Goal: Check status: Check status

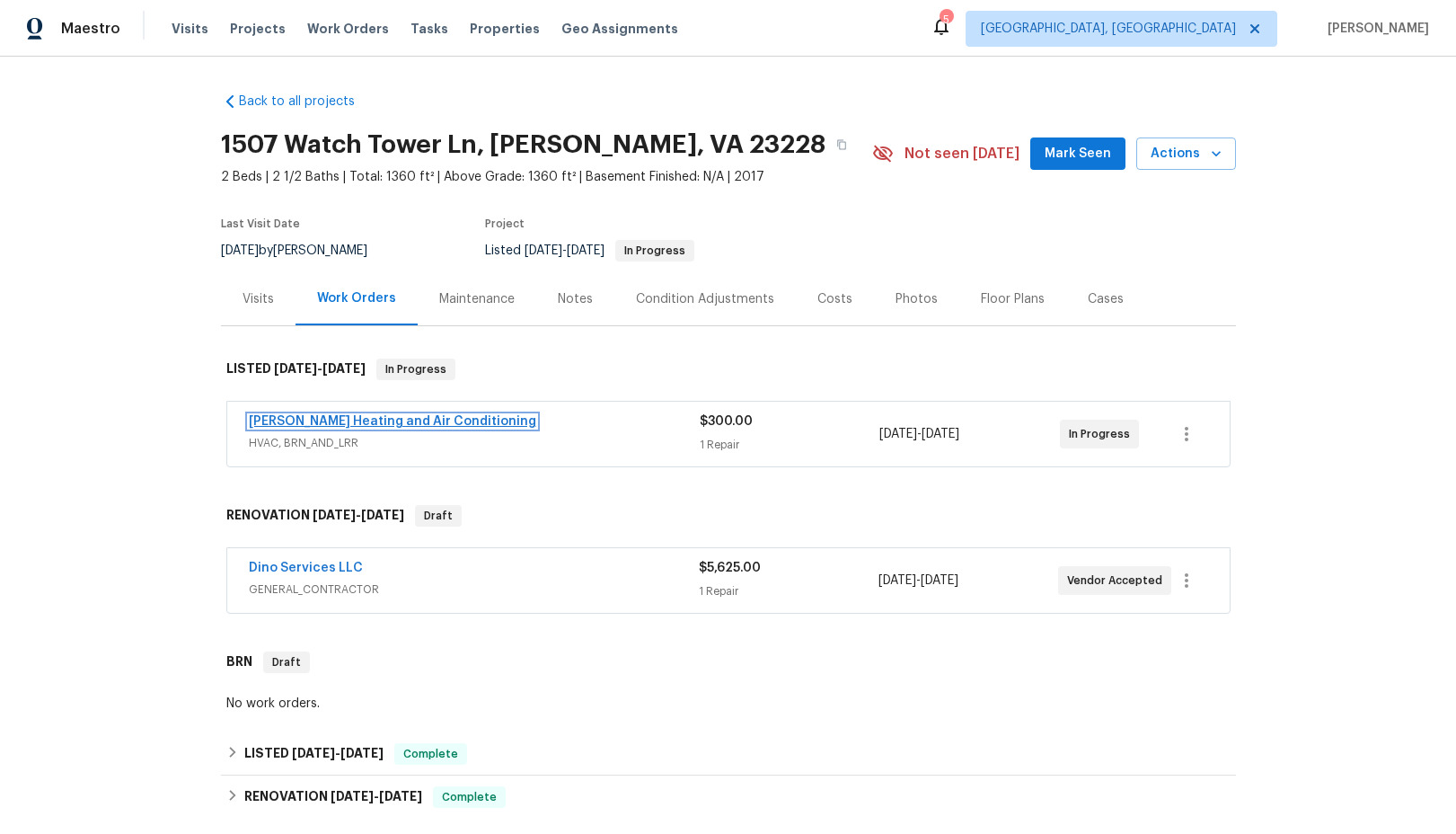
click at [408, 422] on link "Mayer Heating and Air Conditioning" at bounding box center [392, 421] width 288 height 12
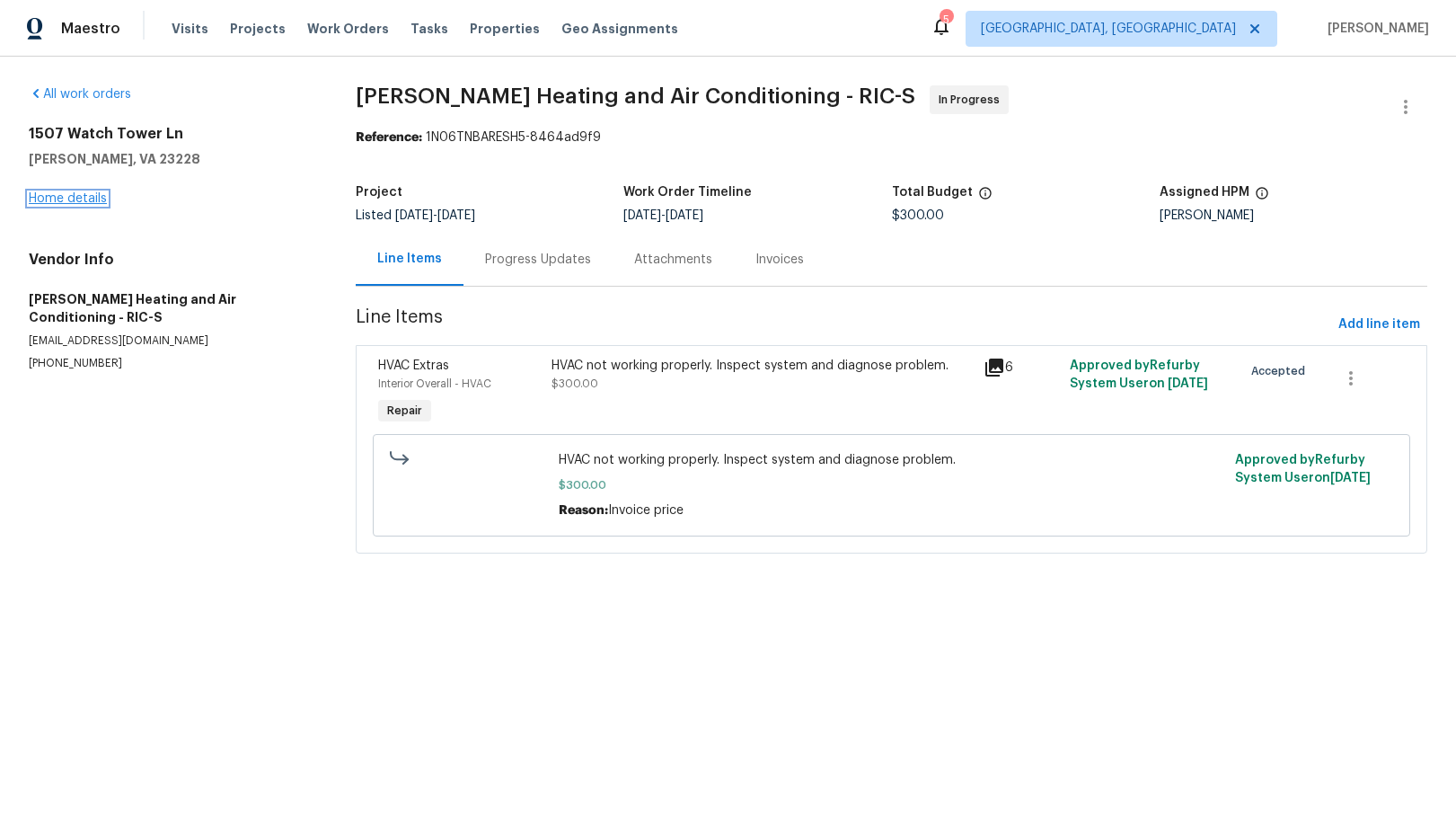
click at [82, 201] on link "Home details" at bounding box center [68, 198] width 78 height 12
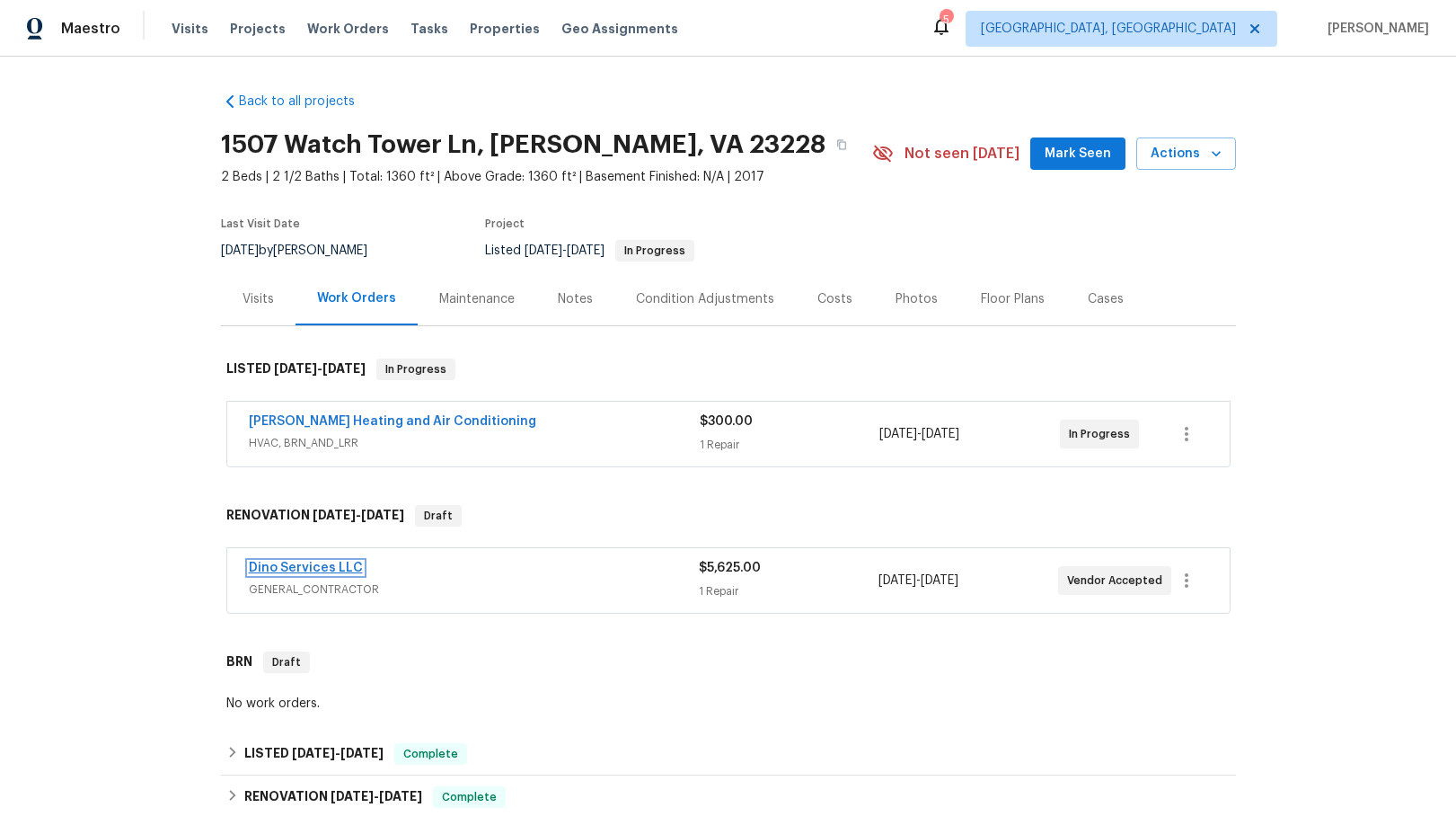
click at [322, 569] on link "Dino Services LLC" at bounding box center [305, 567] width 114 height 12
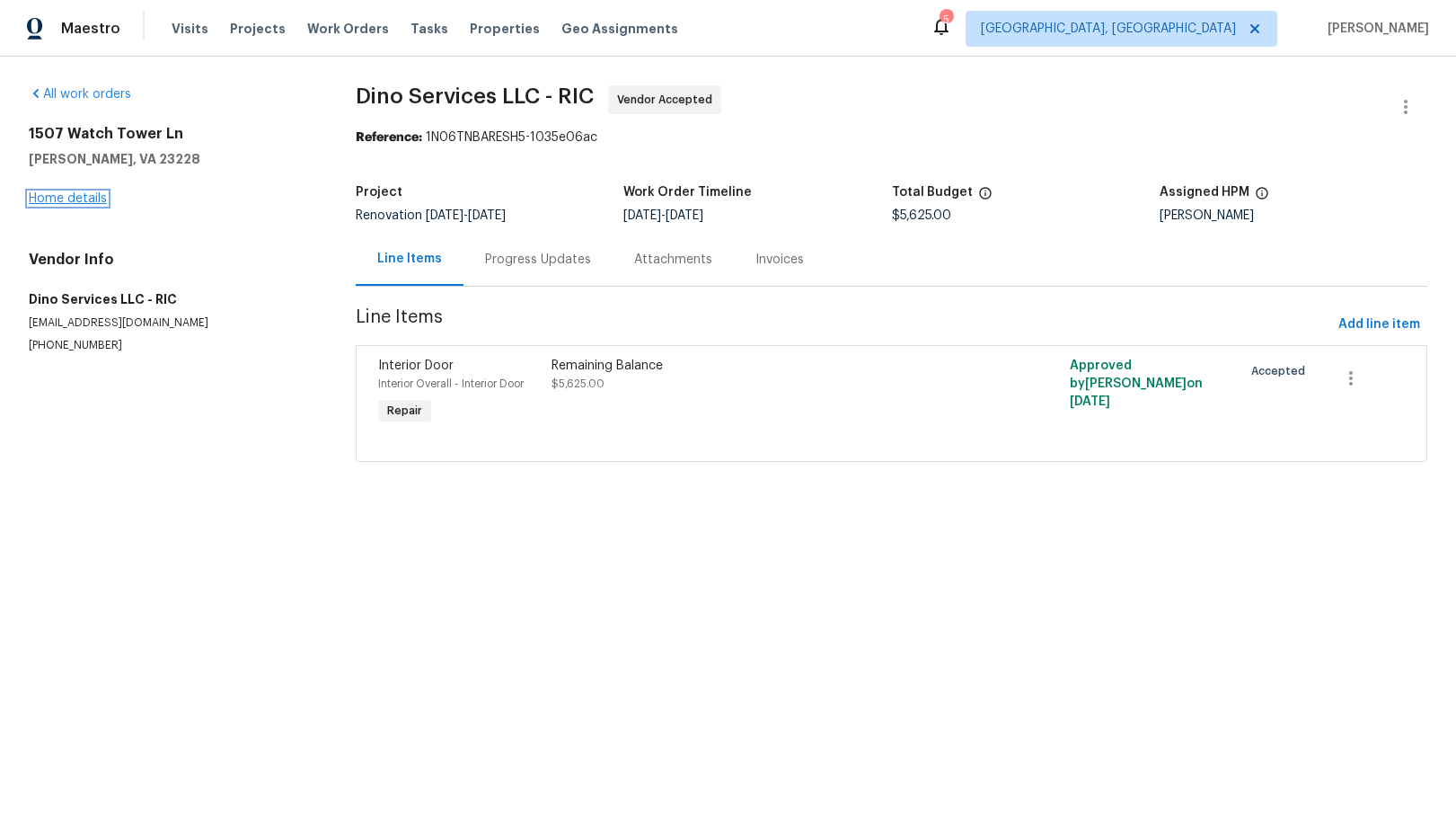
click at [79, 202] on link "Home details" at bounding box center [68, 198] width 78 height 12
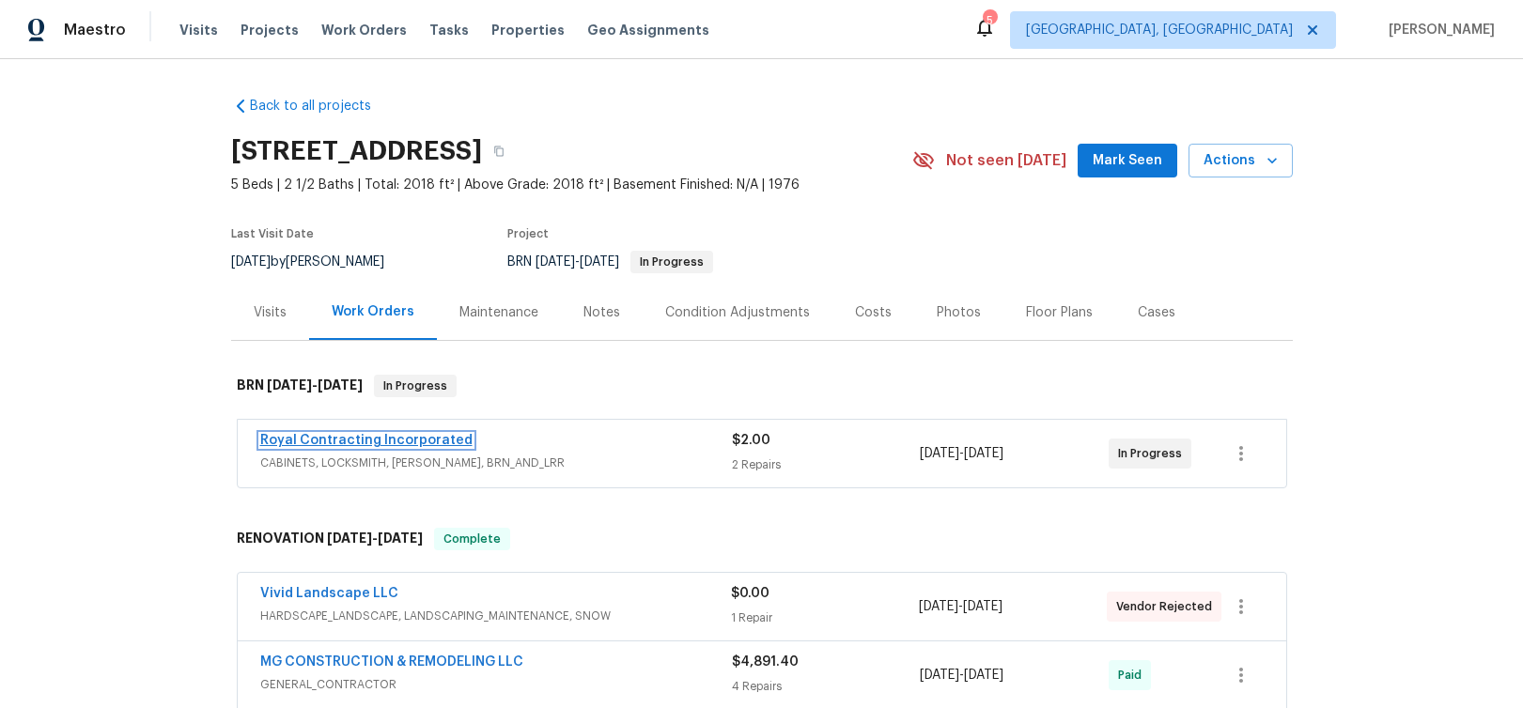
click at [394, 445] on link "Royal Contracting Incorporated" at bounding box center [366, 440] width 212 height 13
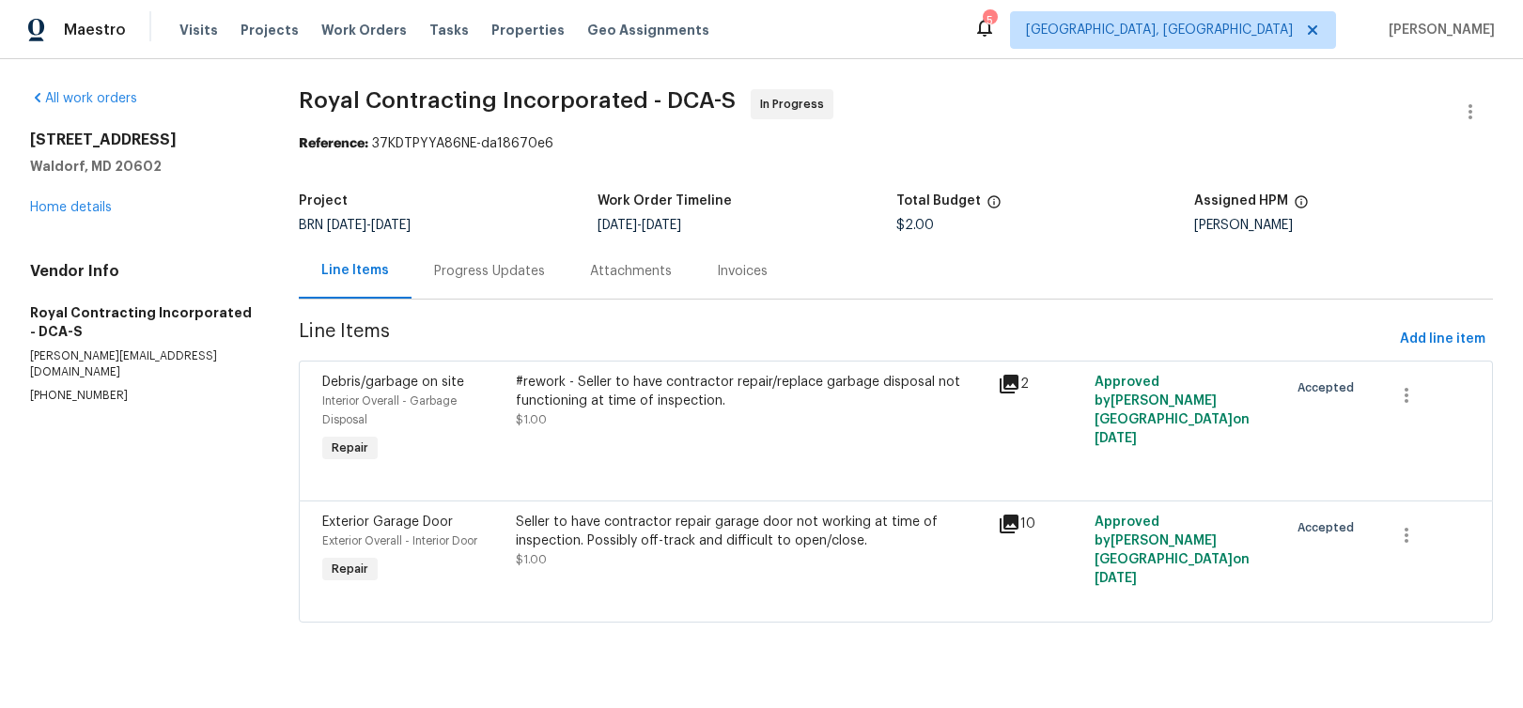
click at [501, 271] on div "Progress Updates" at bounding box center [489, 271] width 111 height 19
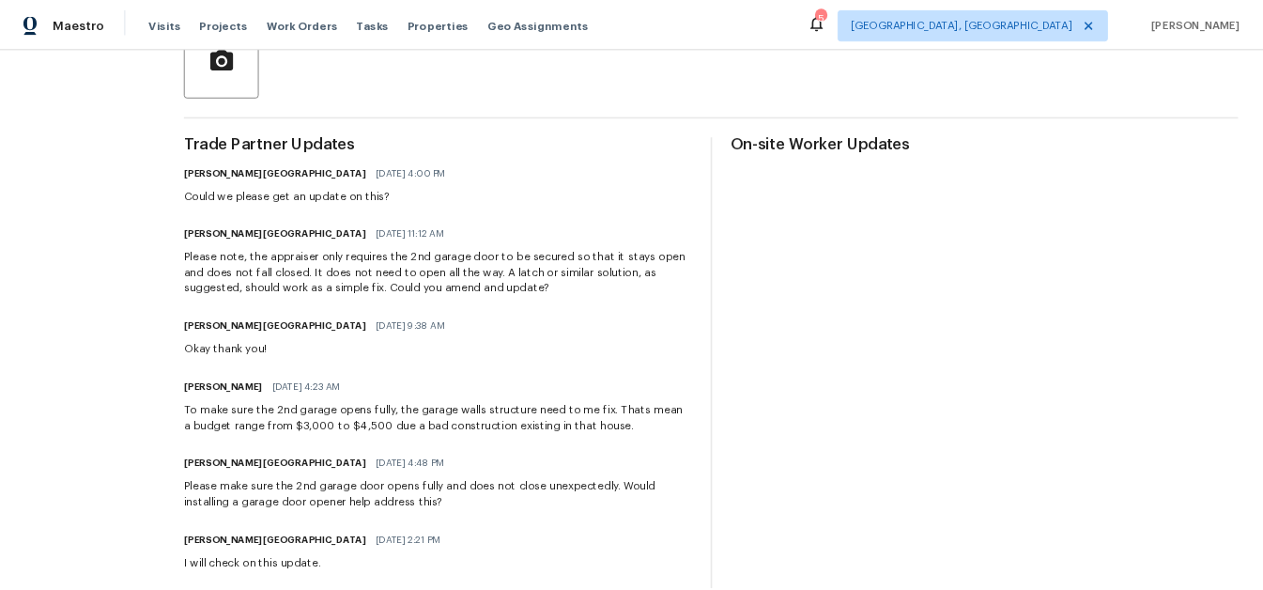
scroll to position [530, 0]
